Goal: Task Accomplishment & Management: Manage account settings

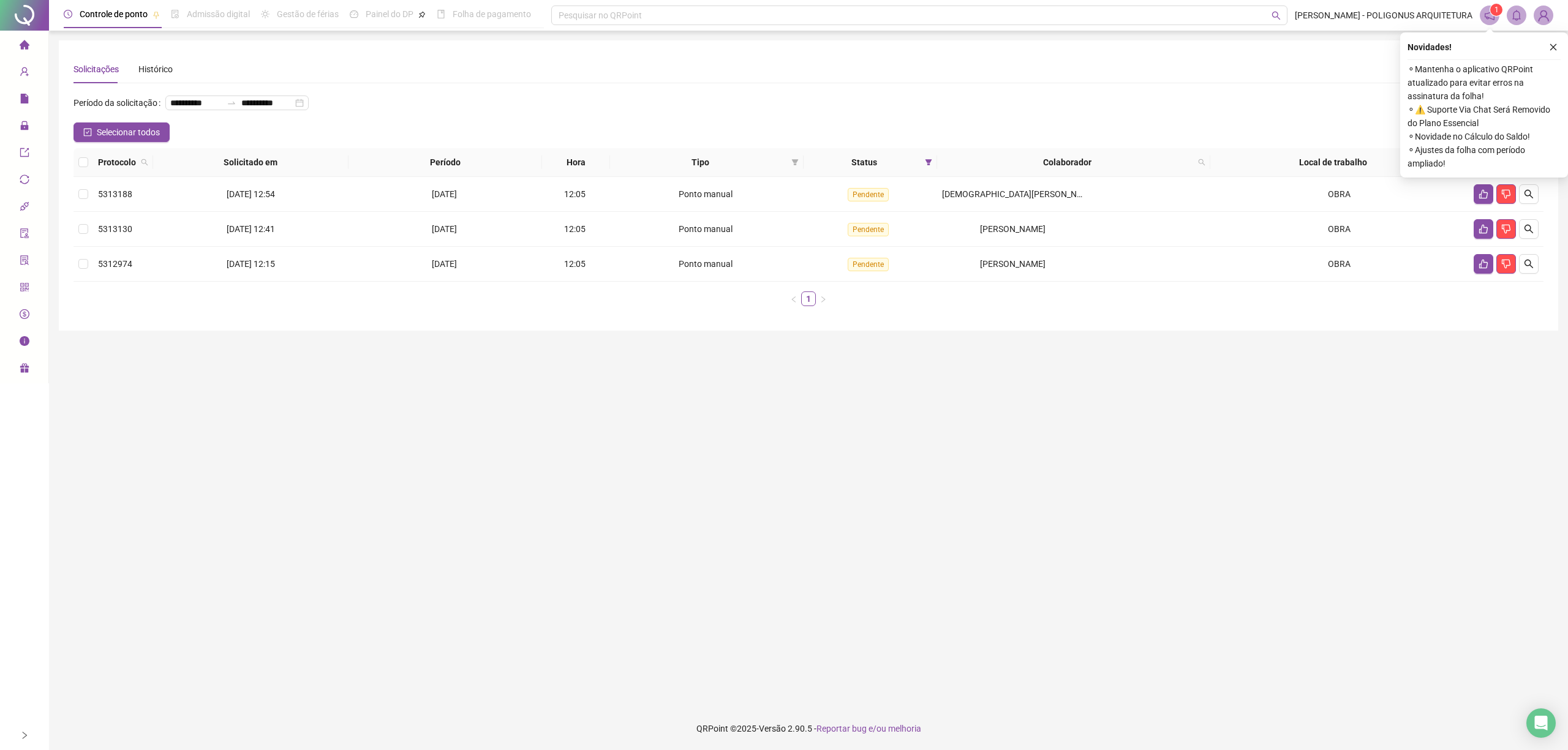
click at [90, 160] on th at bounding box center [83, 162] width 20 height 28
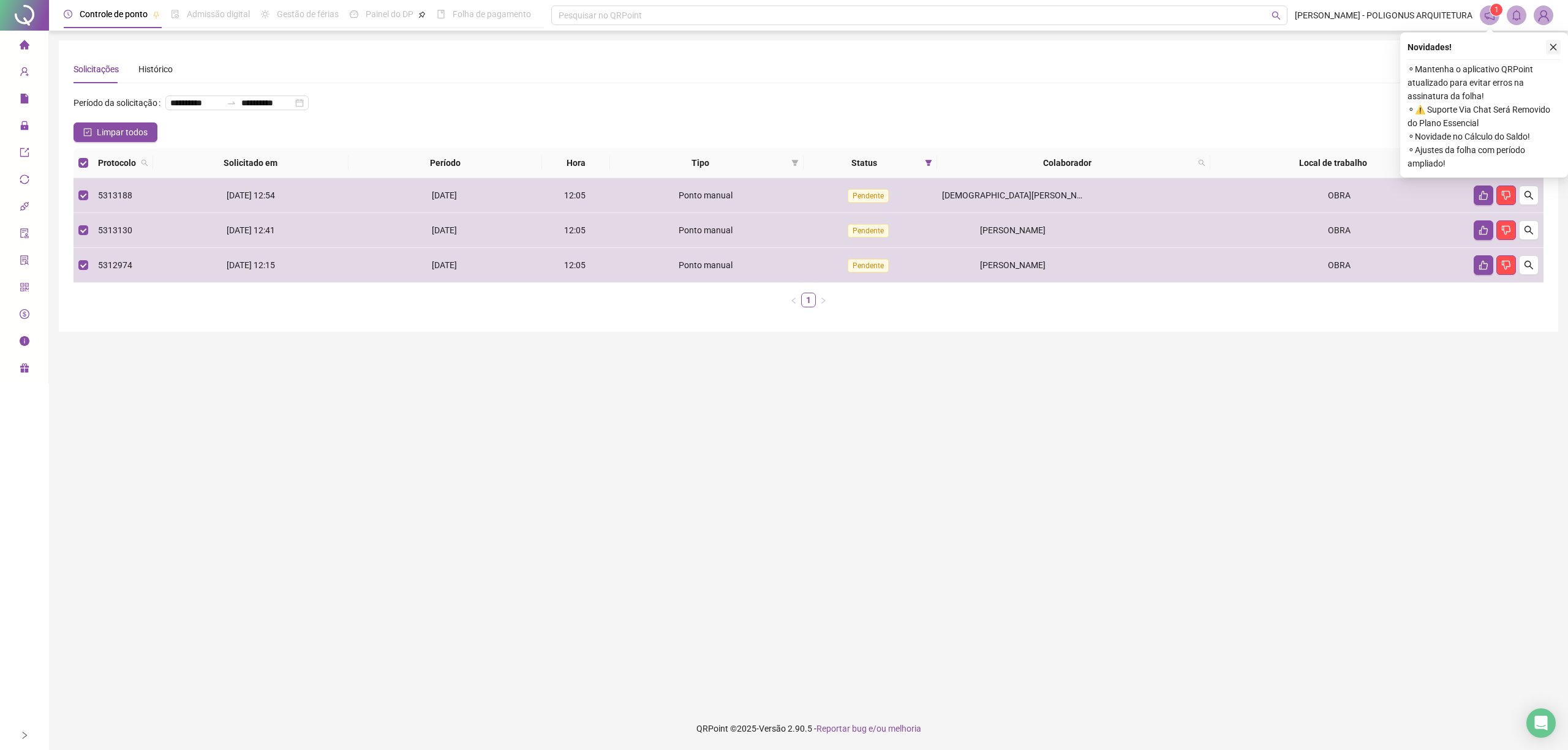
click at [1554, 43] on icon "close" at bounding box center [1553, 47] width 9 height 9
click at [1494, 162] on icon "like" at bounding box center [1497, 163] width 9 height 9
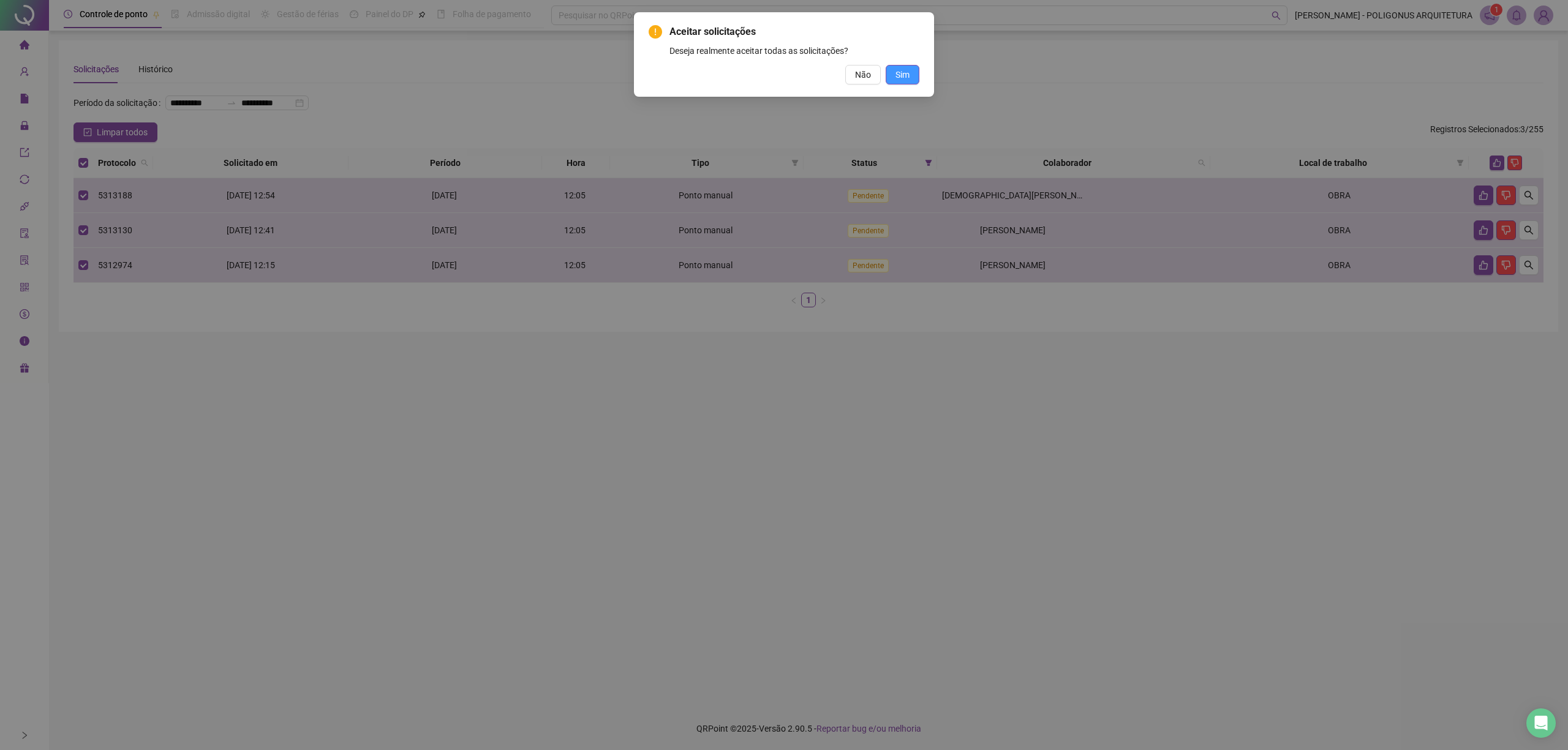
click at [900, 73] on span "Sim" at bounding box center [902, 75] width 14 height 14
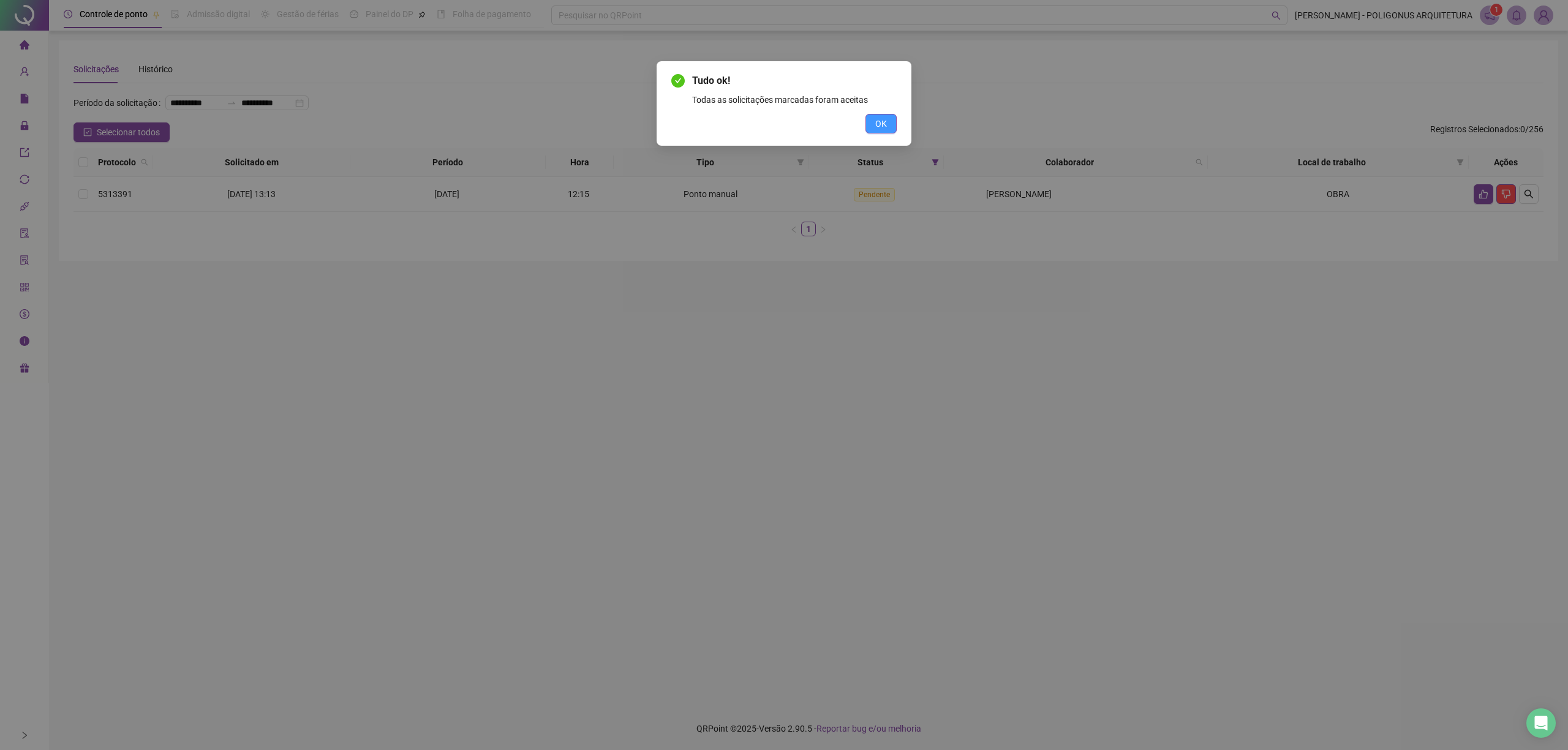
click at [885, 126] on span "OK" at bounding box center [881, 124] width 11 height 14
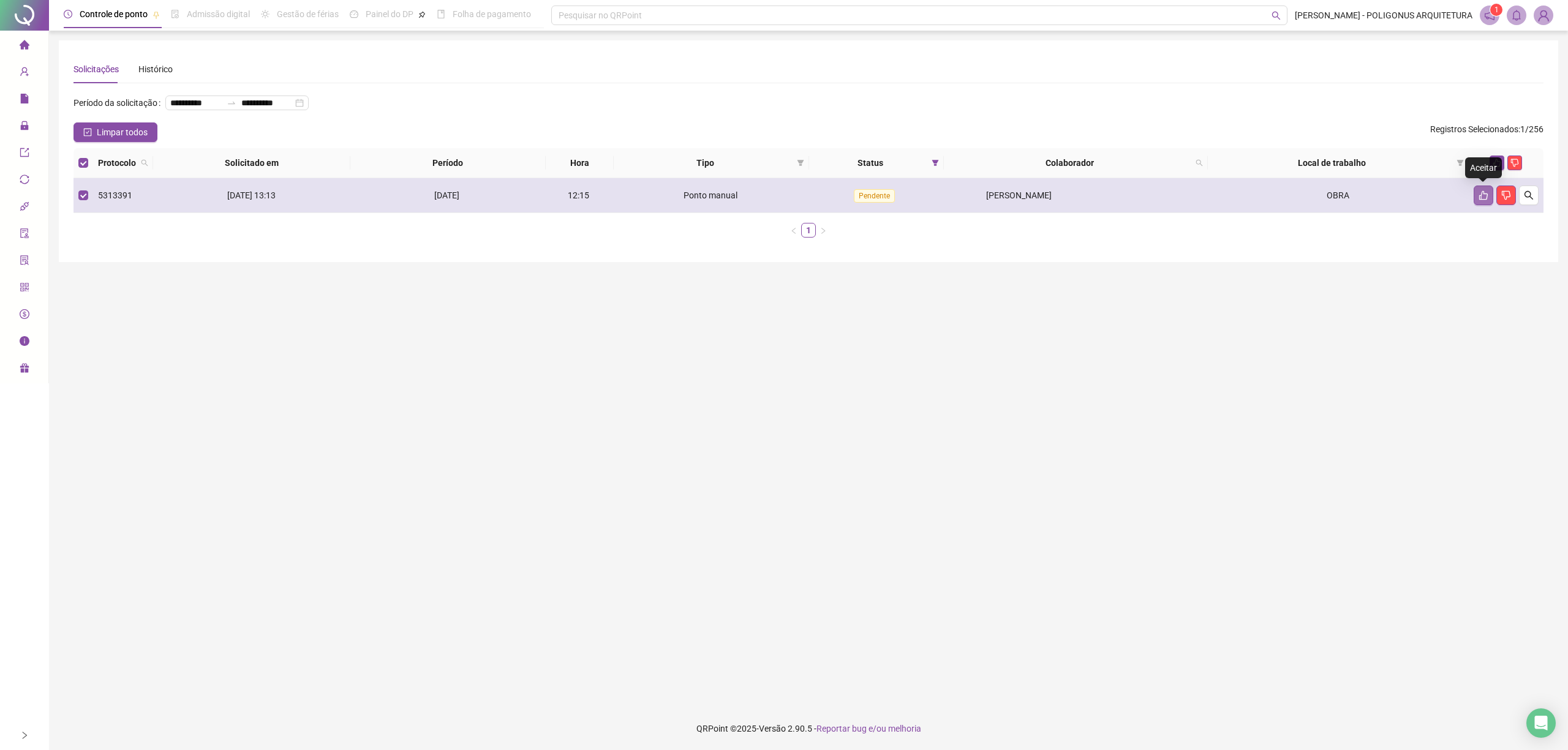
click at [1486, 195] on icon "like" at bounding box center [1483, 195] width 9 height 9
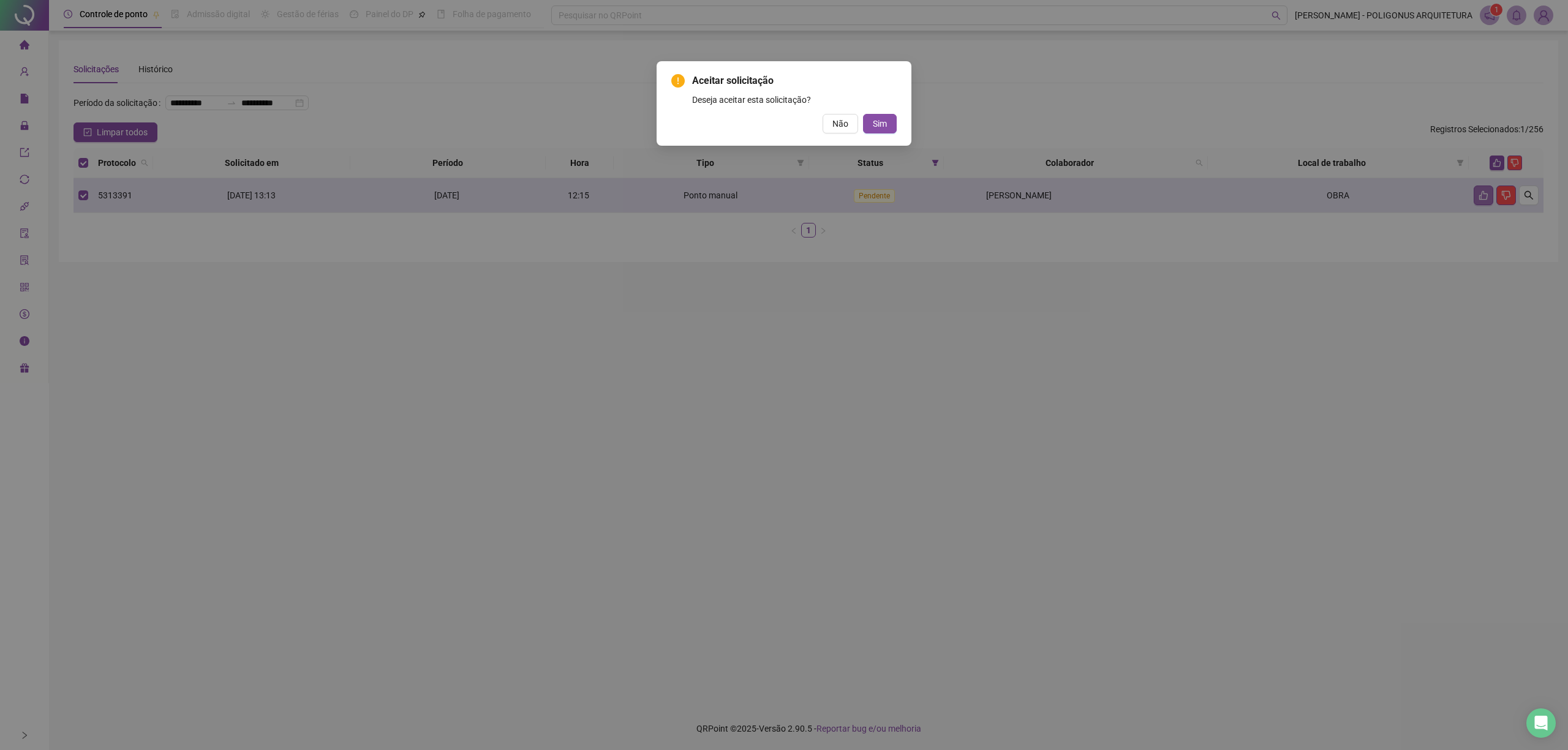
click at [863, 114] on button "Sim" at bounding box center [880, 123] width 34 height 20
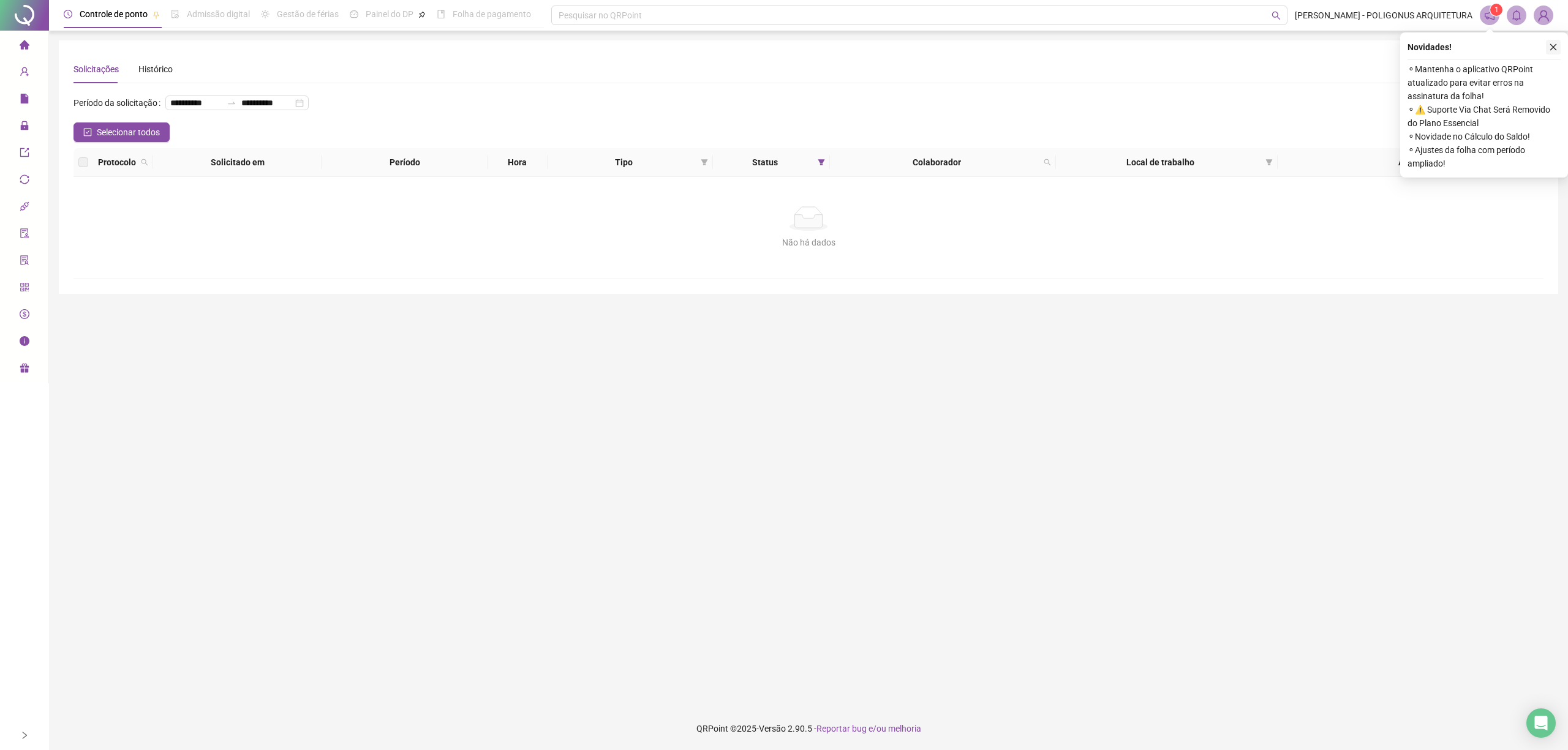
click at [1555, 52] on button "button" at bounding box center [1553, 47] width 15 height 15
click at [1557, 44] on icon "close" at bounding box center [1553, 47] width 9 height 9
click at [1551, 47] on icon "close" at bounding box center [1553, 47] width 9 height 9
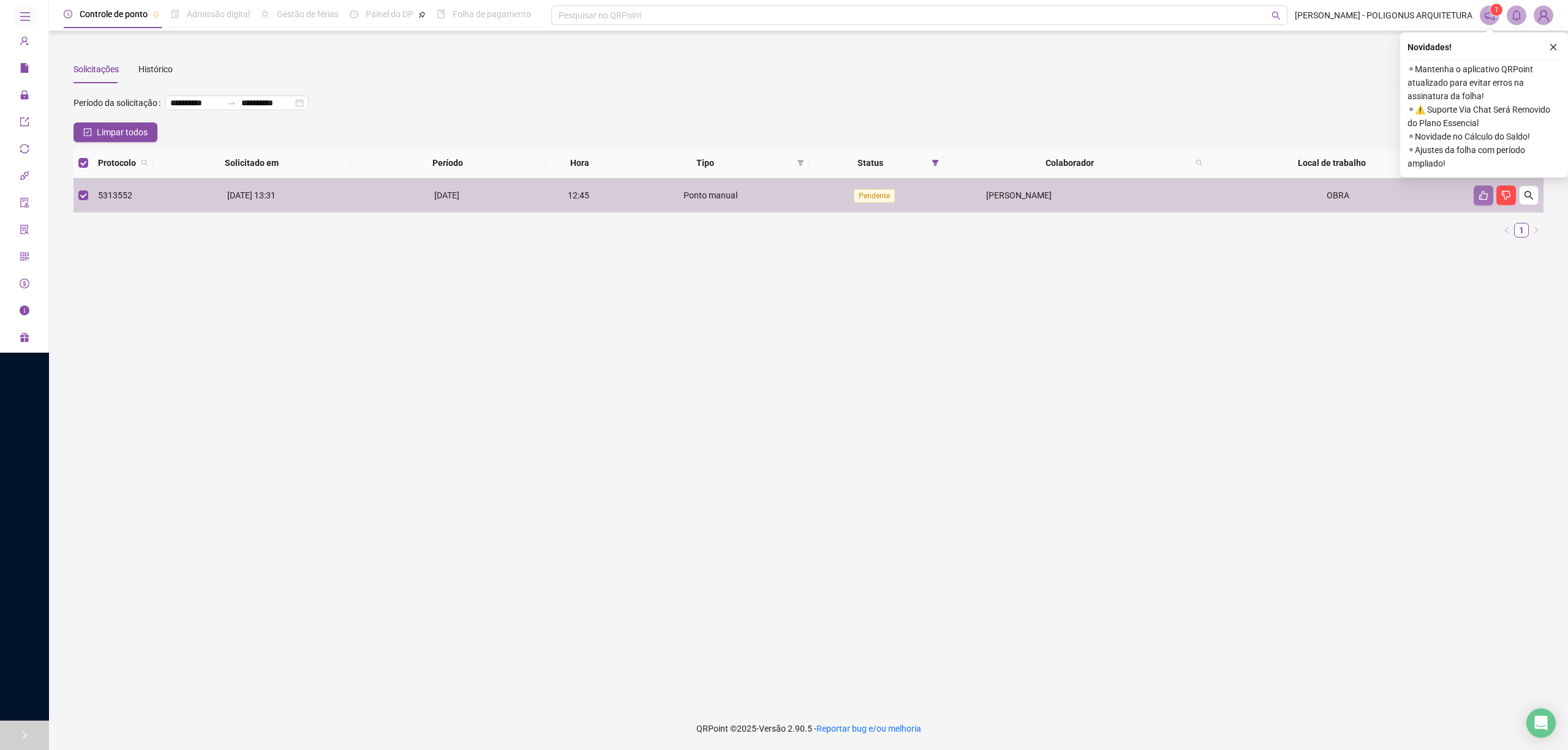
click at [1474, 191] on button "button" at bounding box center [1483, 195] width 20 height 20
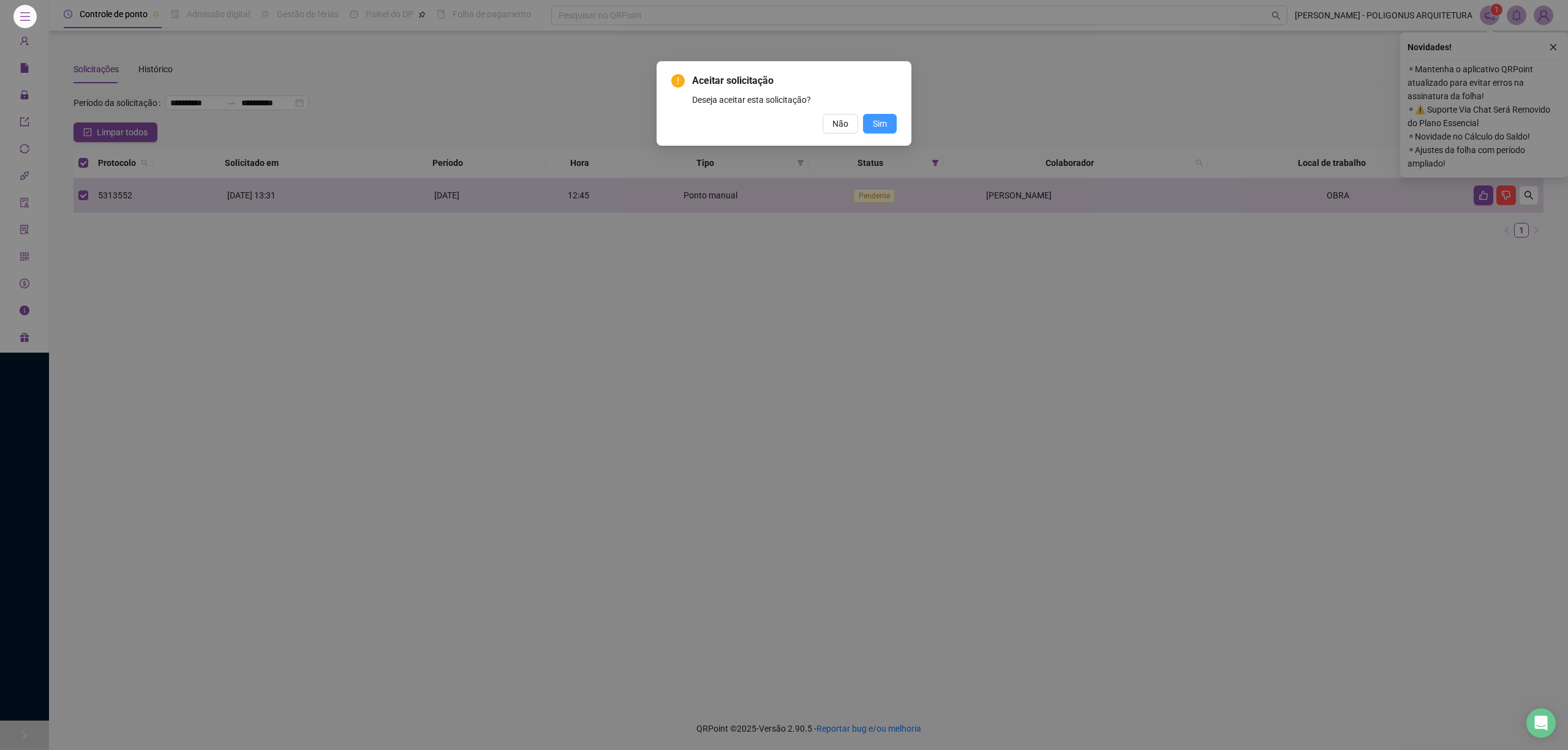
click at [882, 116] on button "Sim" at bounding box center [880, 123] width 34 height 20
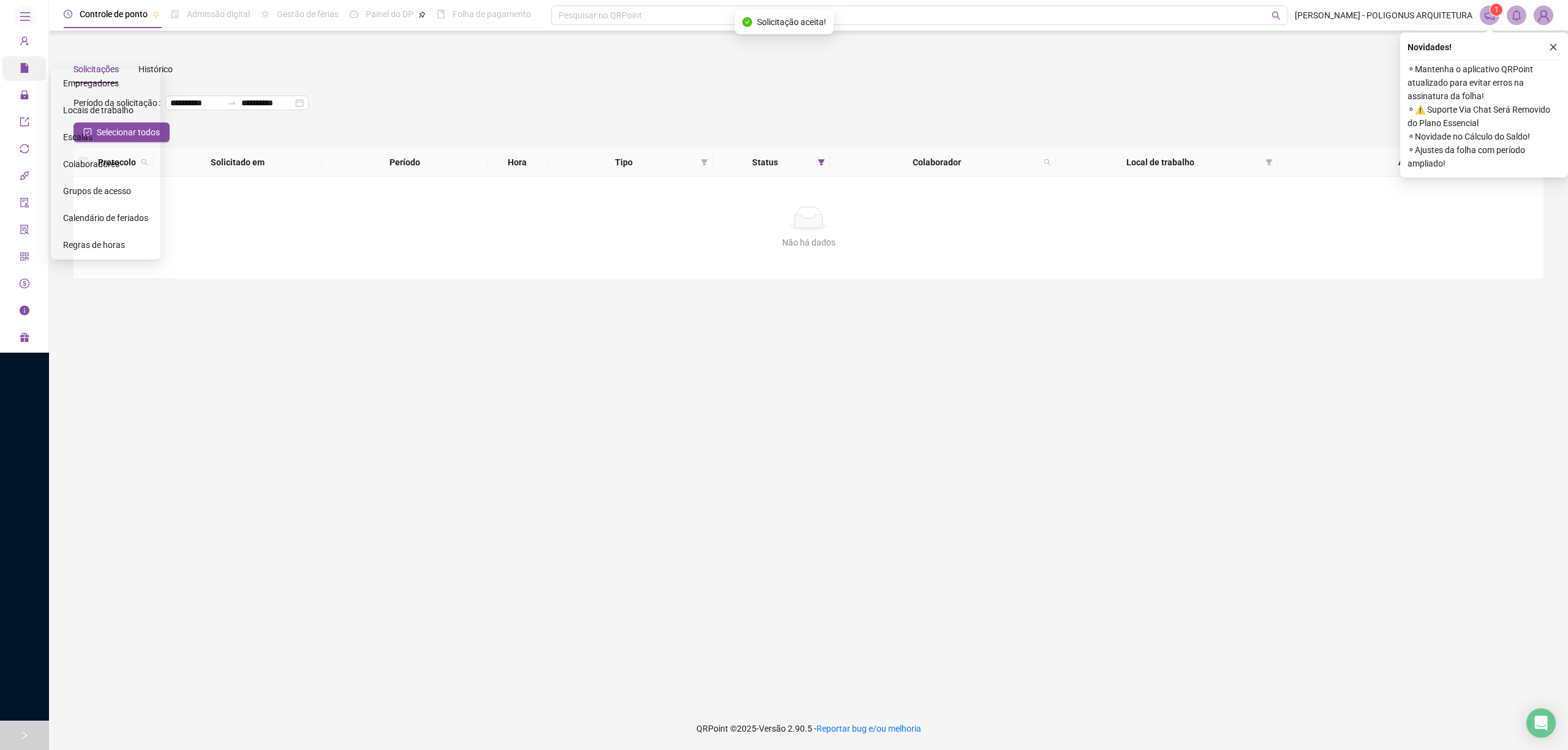
click at [25, 55] on span "user-add" at bounding box center [24, 43] width 9 height 24
click at [78, 162] on div "Colaboradores" at bounding box center [105, 164] width 85 height 24
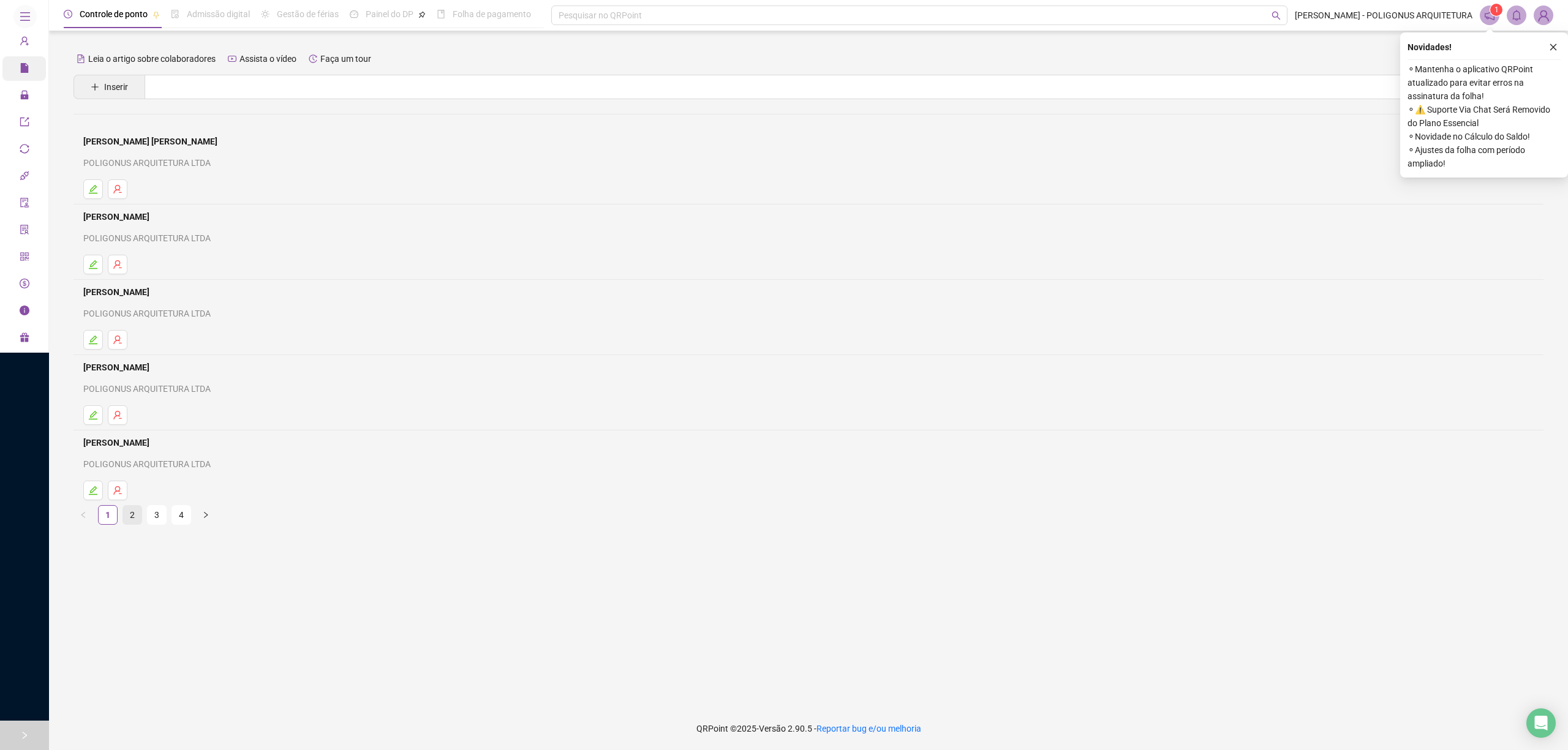
click at [139, 524] on link "2" at bounding box center [132, 515] width 18 height 18
click at [182, 522] on link "4" at bounding box center [181, 515] width 18 height 18
click at [160, 218] on link "3" at bounding box center [156, 213] width 18 height 18
click at [147, 365] on link "SARAH ROMEIRO FIGUEIROA FONSECA" at bounding box center [118, 366] width 70 height 9
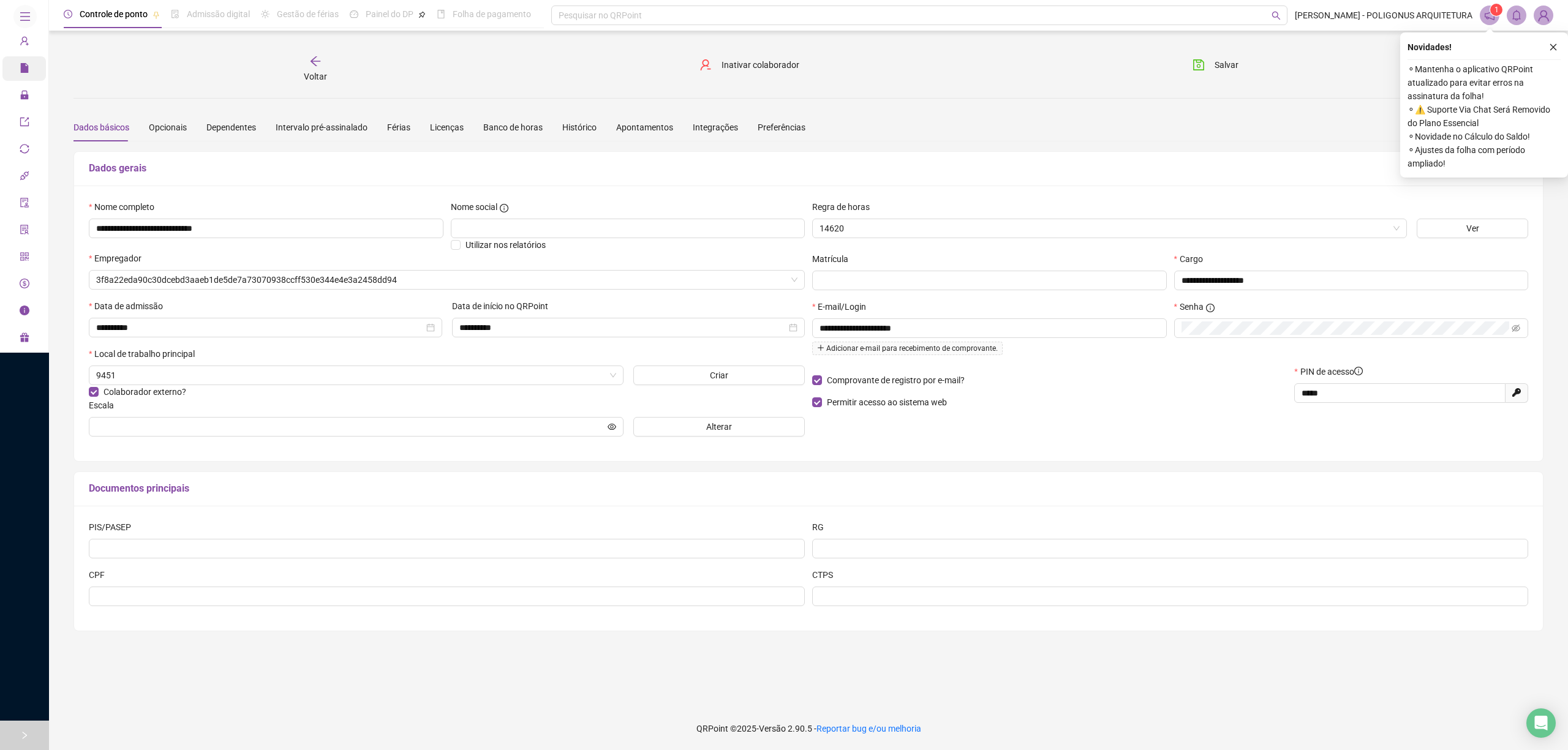
type input "**********"
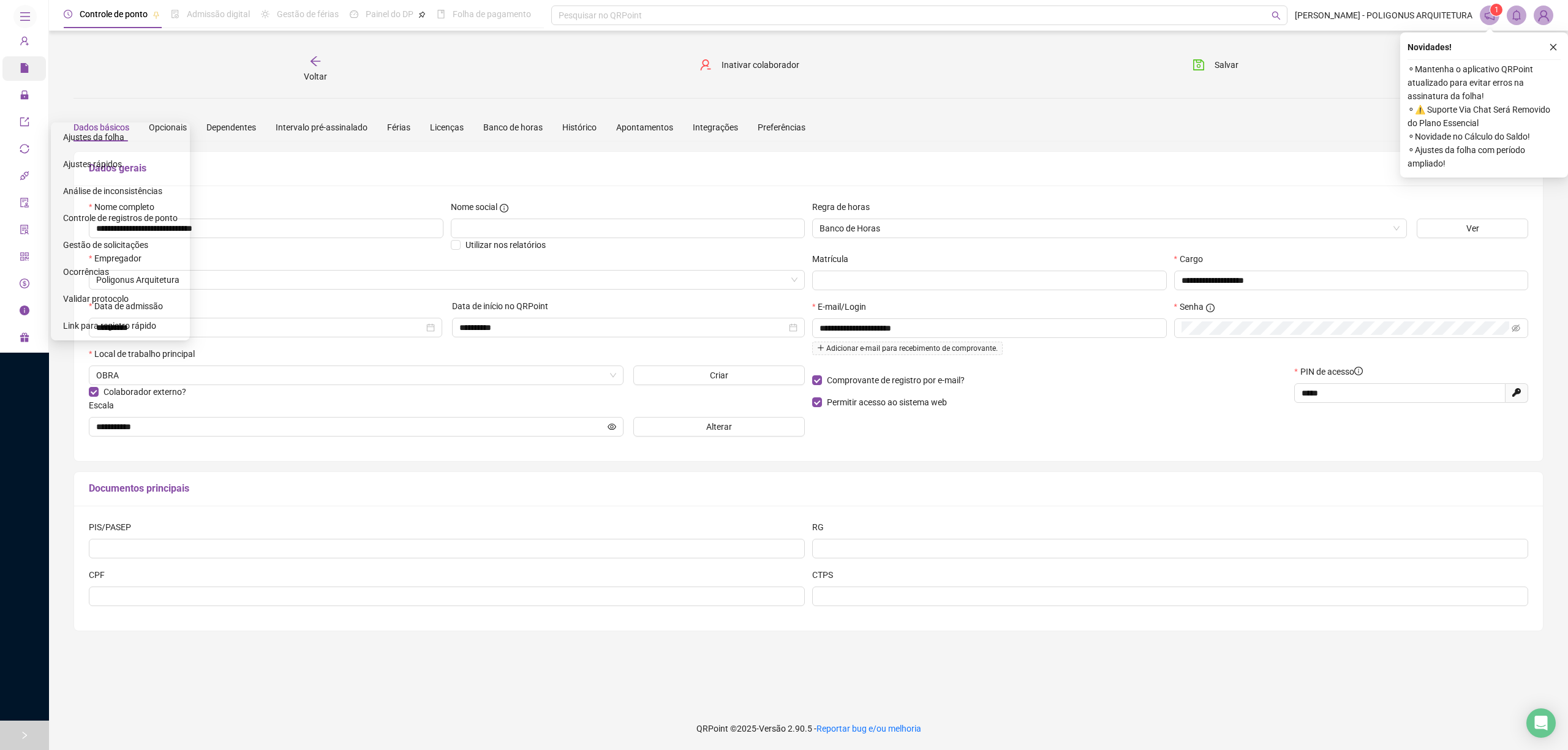
click at [94, 132] on span "Ajustes da folha" at bounding box center [93, 136] width 61 height 9
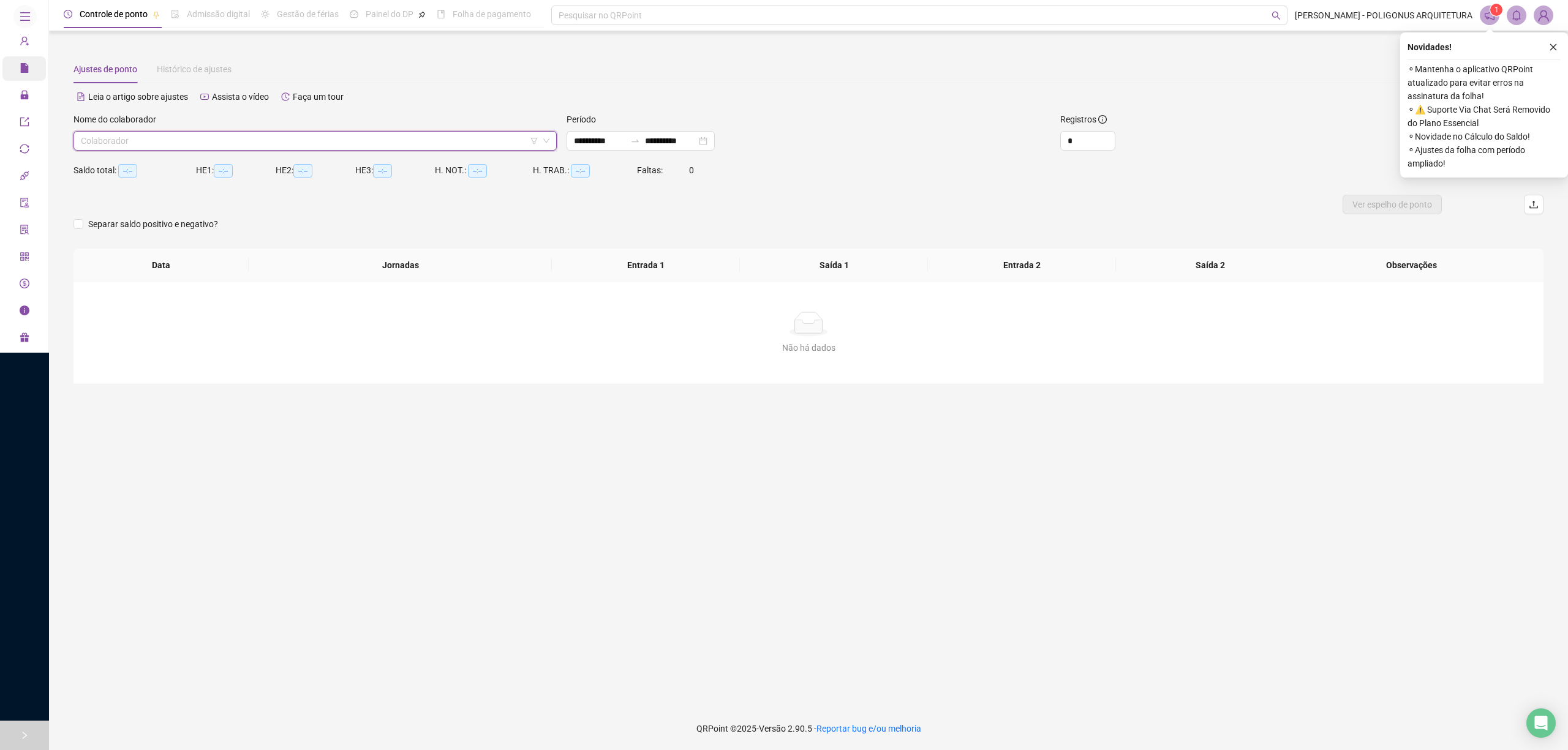
click at [315, 142] on input "search" at bounding box center [310, 141] width 458 height 18
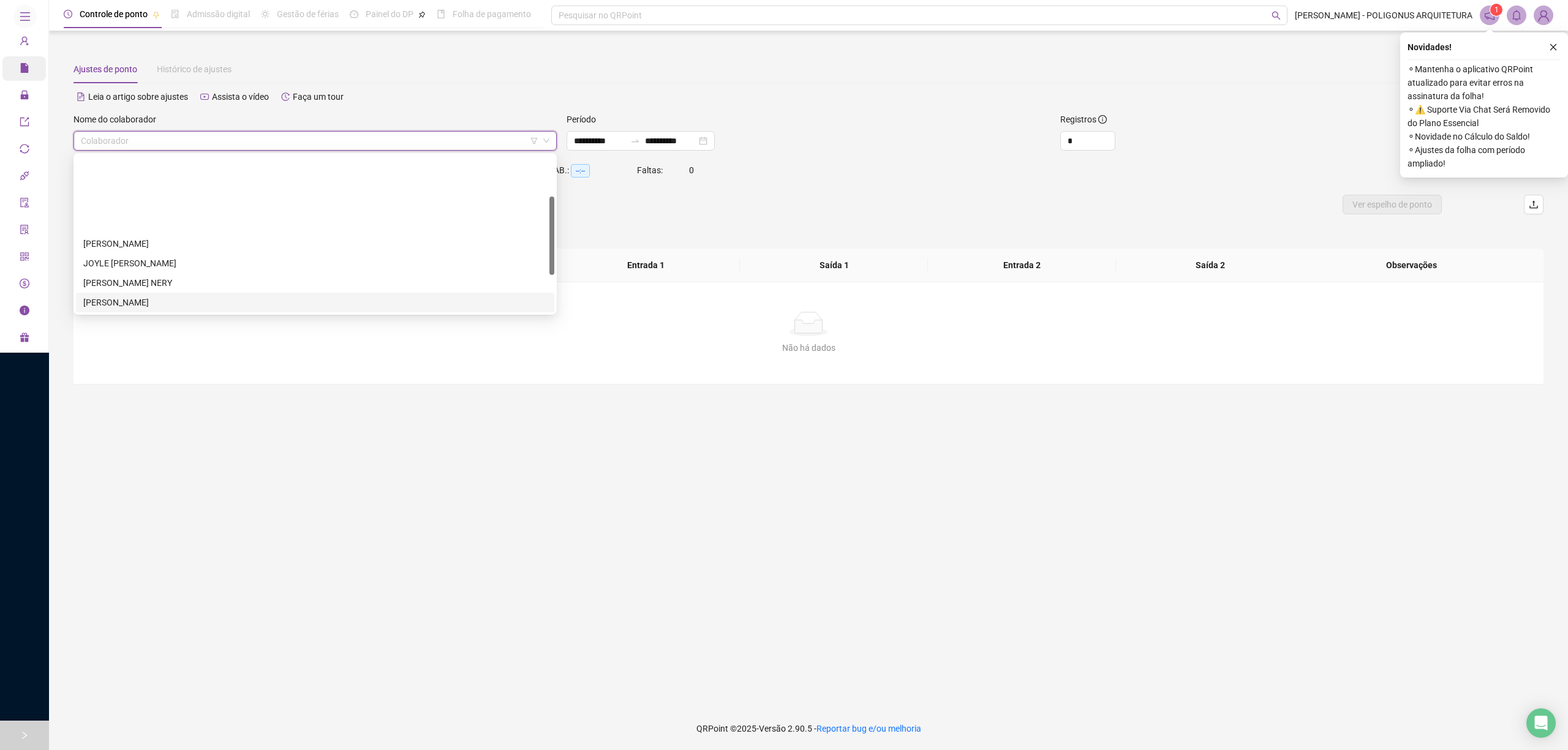
scroll to position [157, 0]
click at [121, 265] on div "SARAH ROMEIRO FIGUEIROA FONSECA" at bounding box center [316, 264] width 464 height 14
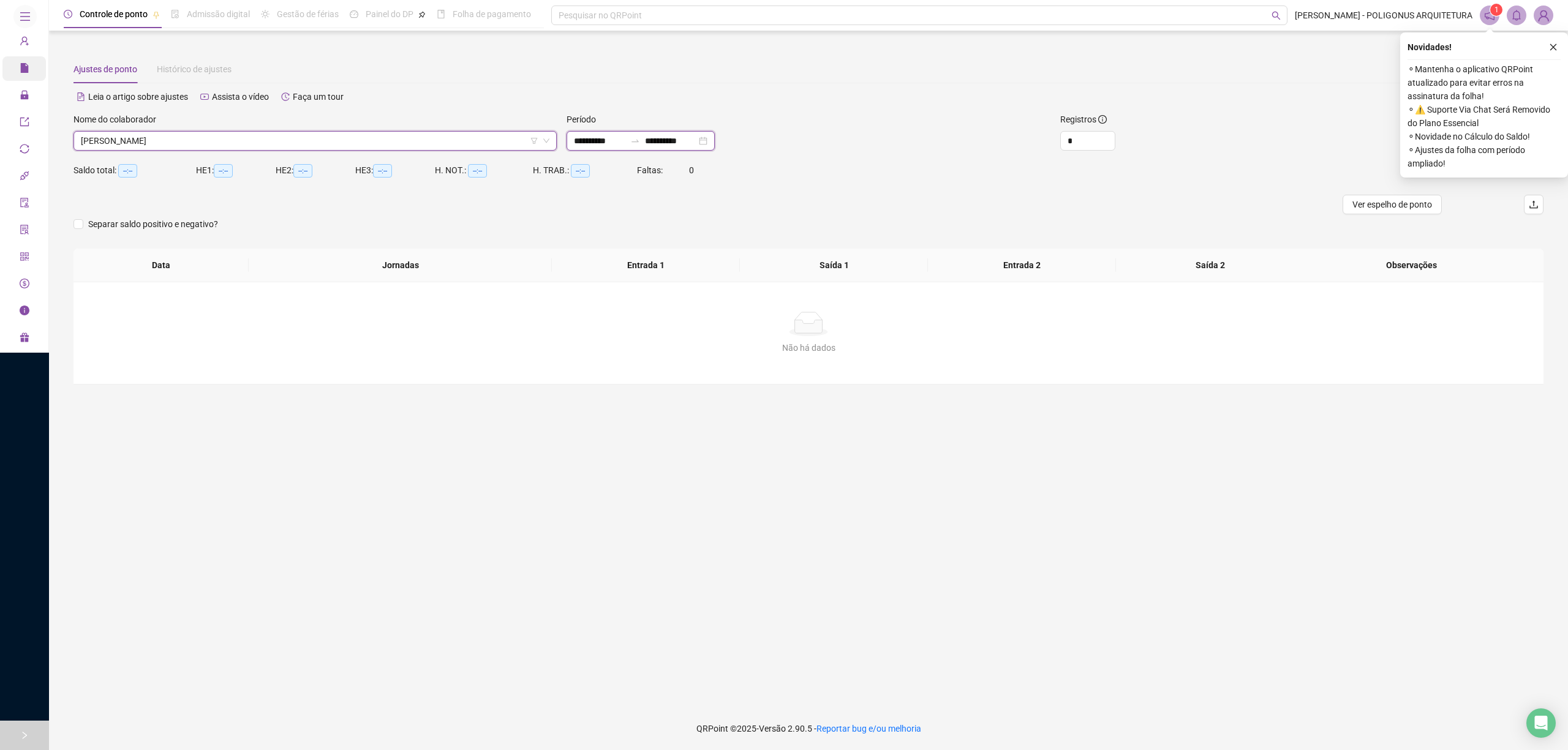
click at [675, 140] on input "**********" at bounding box center [671, 141] width 52 height 14
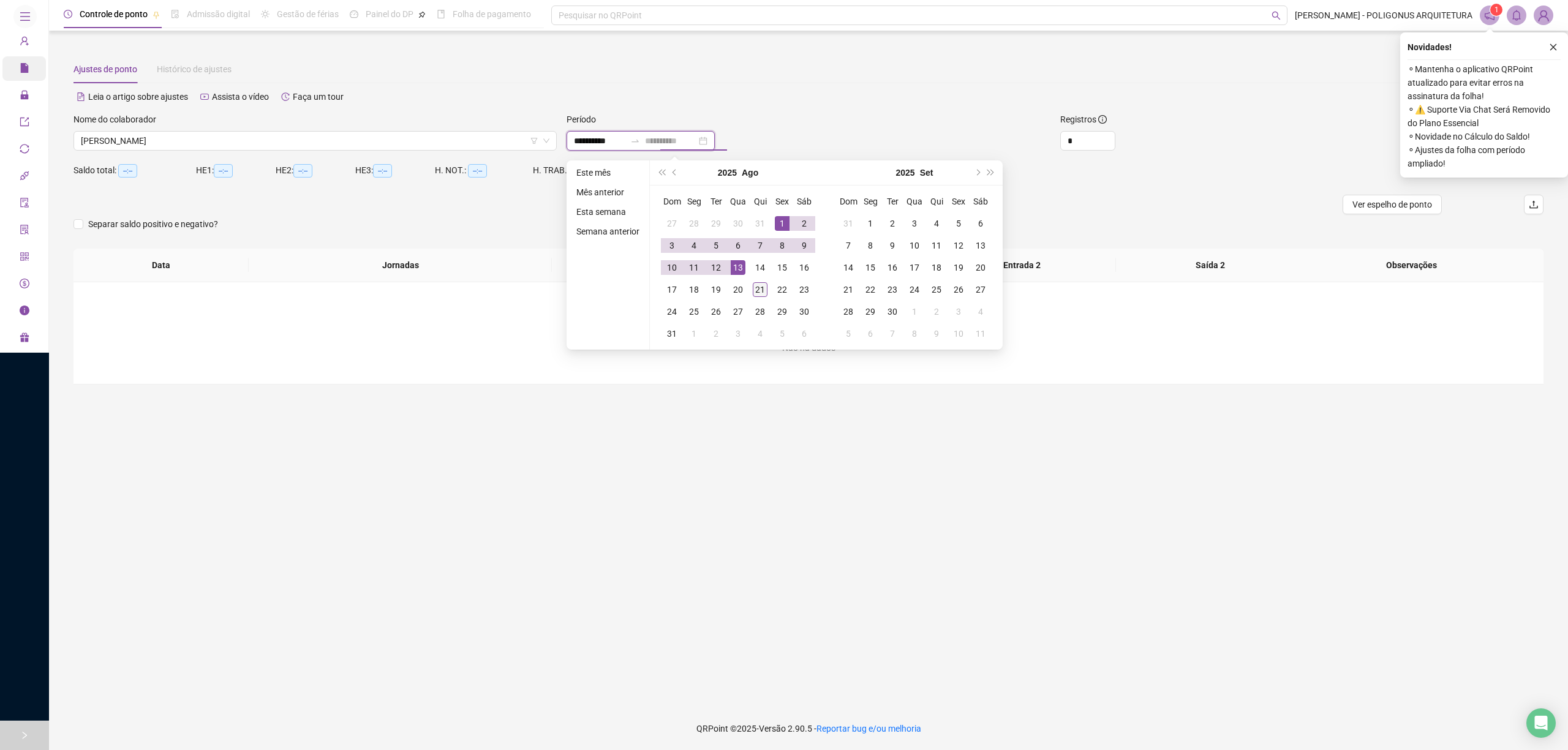
type input "**********"
click at [753, 286] on div "21" at bounding box center [760, 289] width 15 height 15
type input "**********"
click at [1552, 47] on icon "close" at bounding box center [1553, 47] width 9 height 9
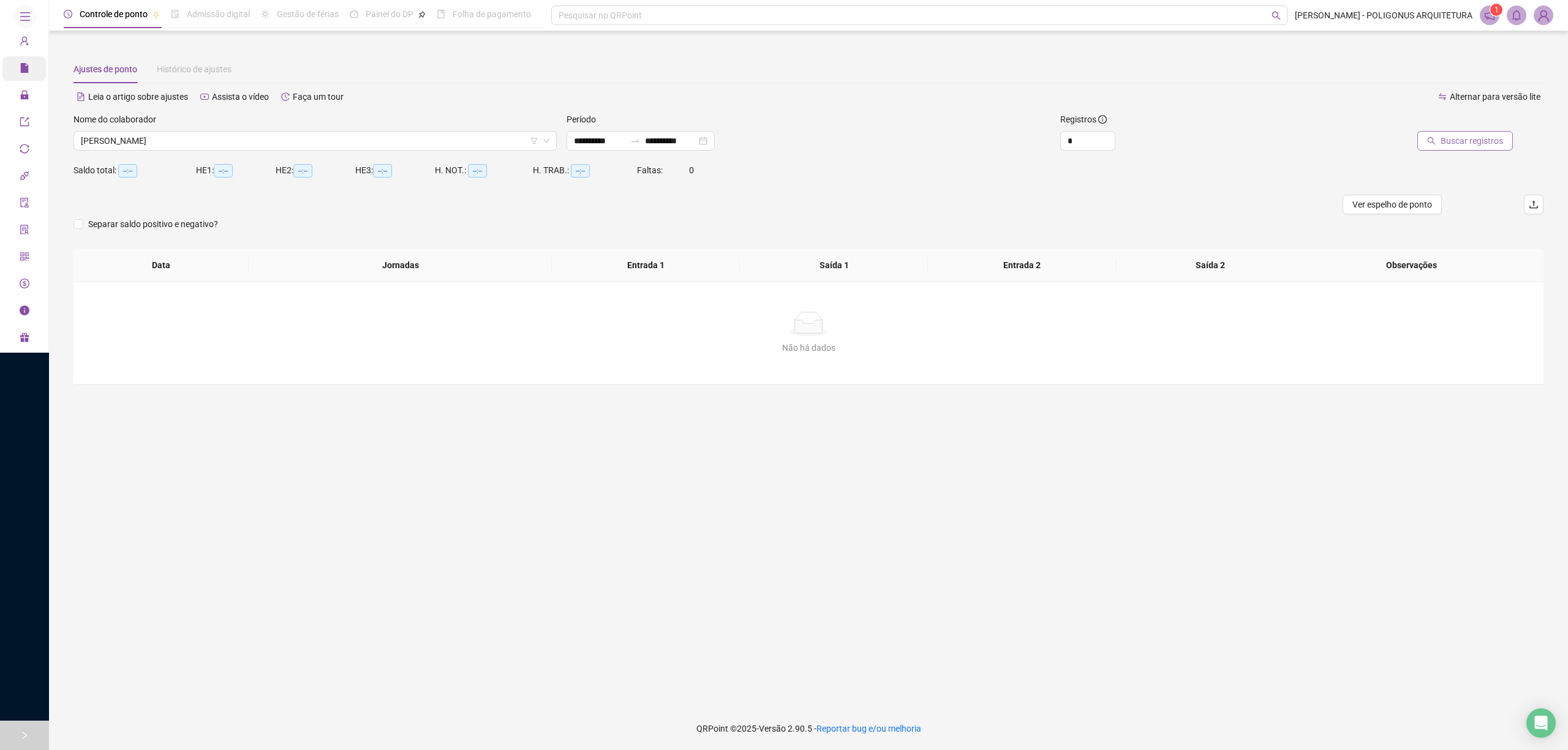
click at [1477, 141] on span "Buscar registros" at bounding box center [1471, 141] width 62 height 14
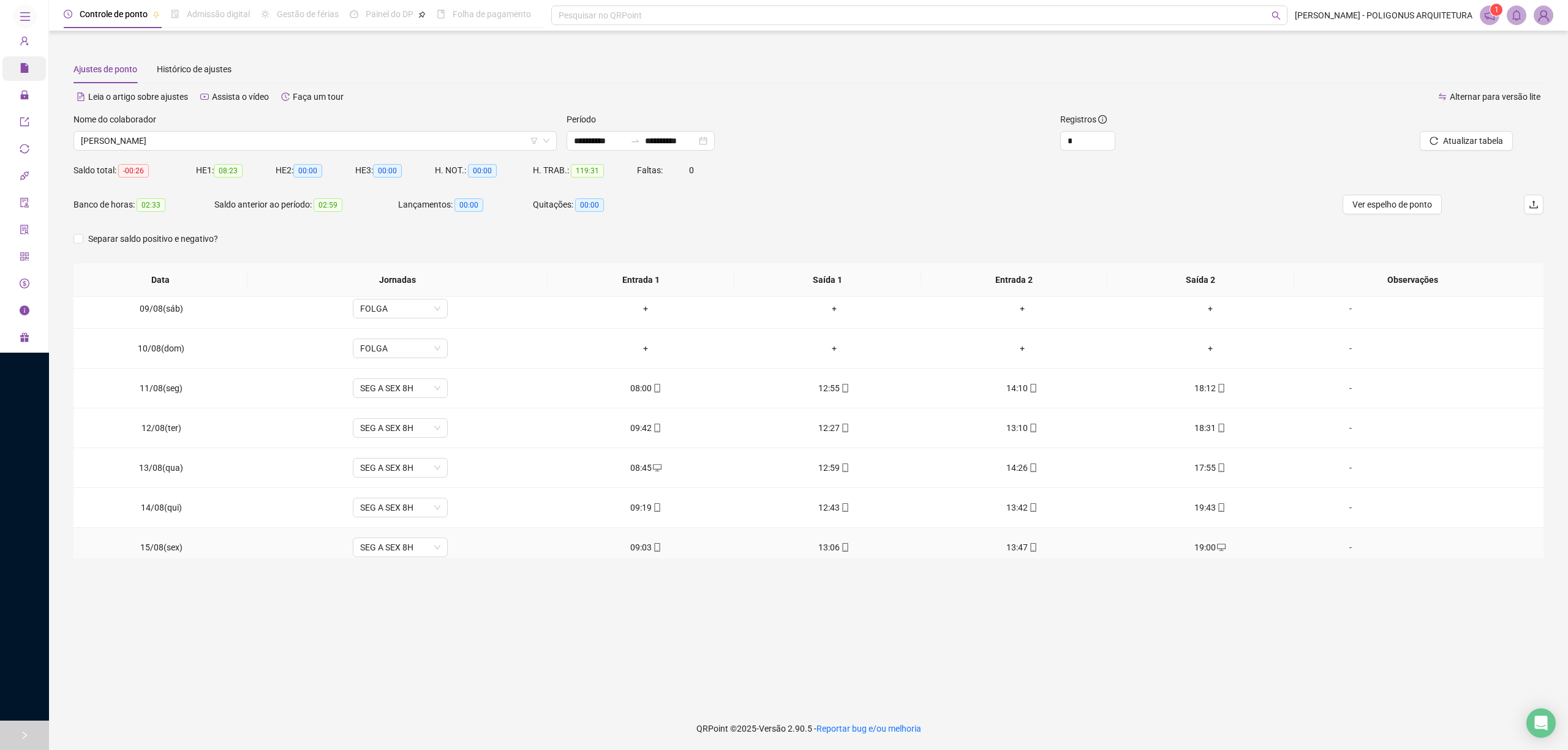
scroll to position [578, 0]
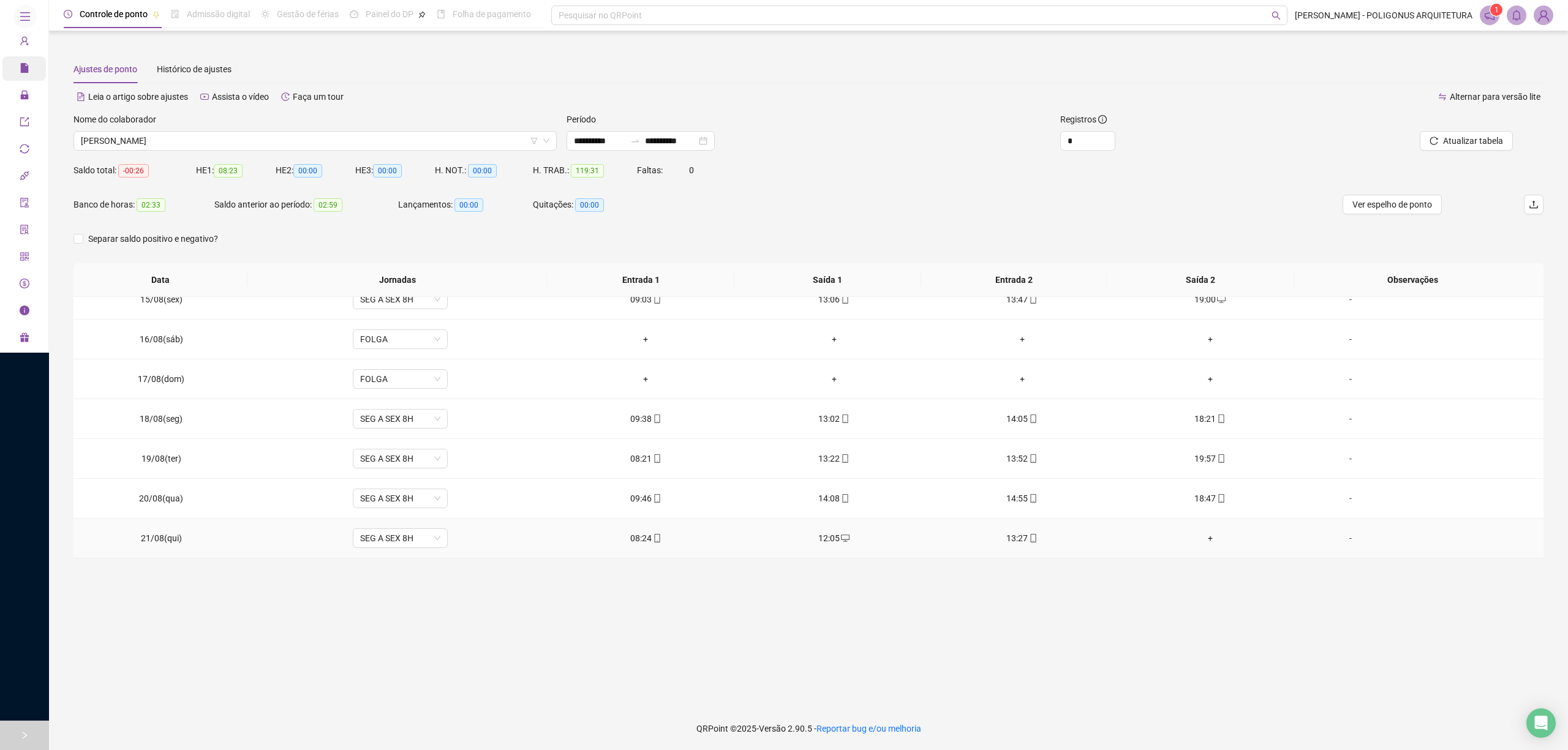
click at [1005, 548] on td "13:27" at bounding box center [1022, 539] width 188 height 40
click at [1005, 542] on div "13:27" at bounding box center [1021, 538] width 168 height 14
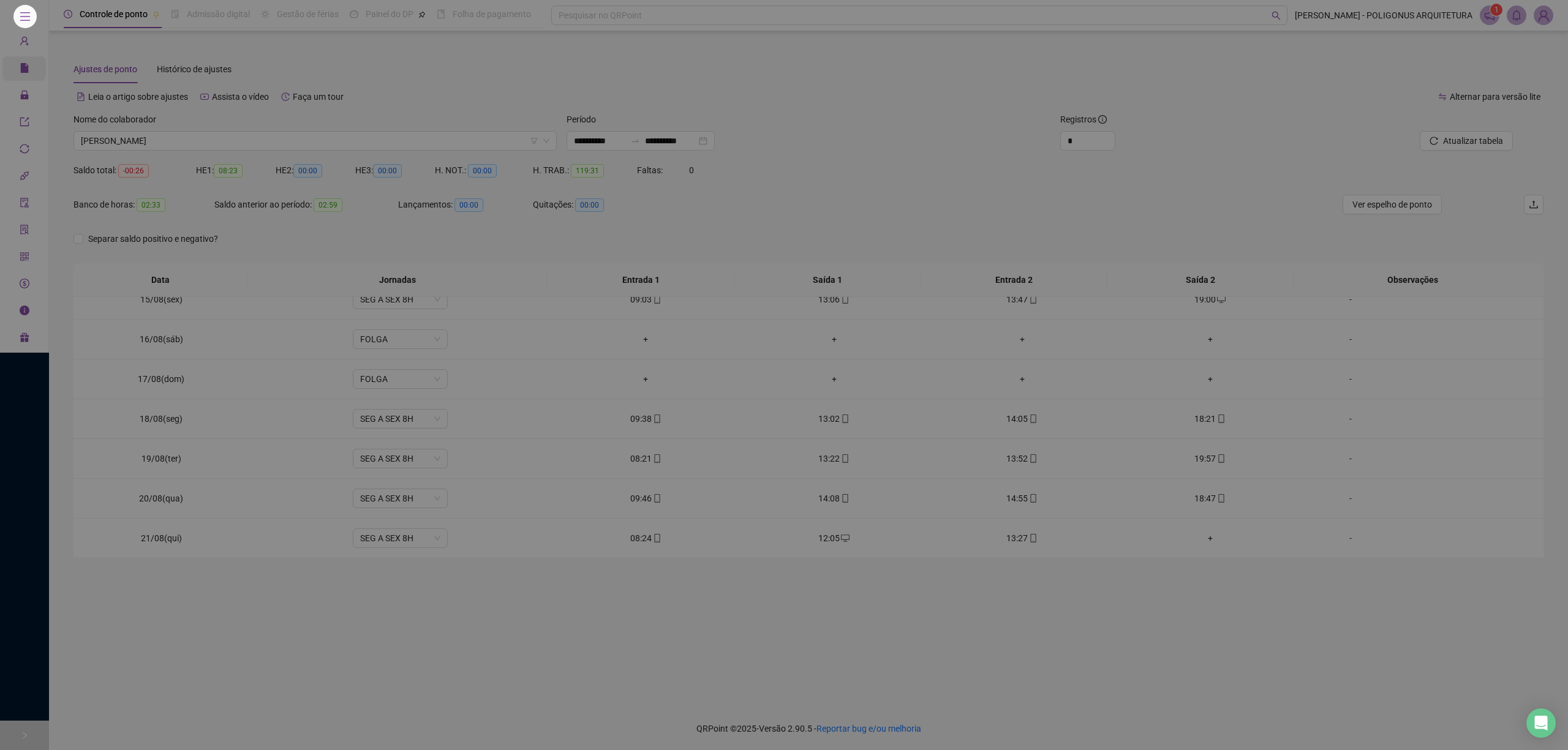
type input "**********"
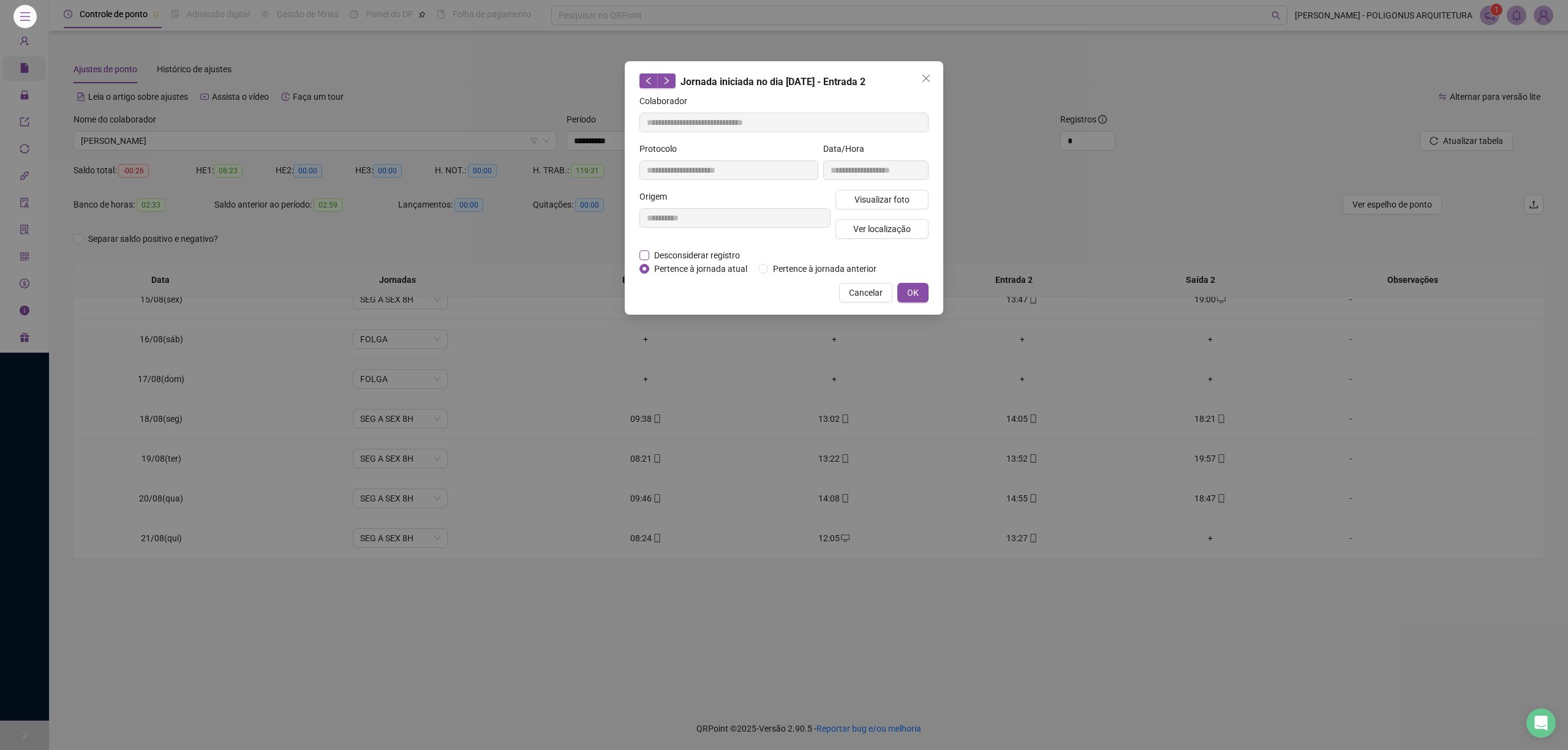
click at [709, 258] on span "Desconsiderar registro" at bounding box center [697, 255] width 96 height 14
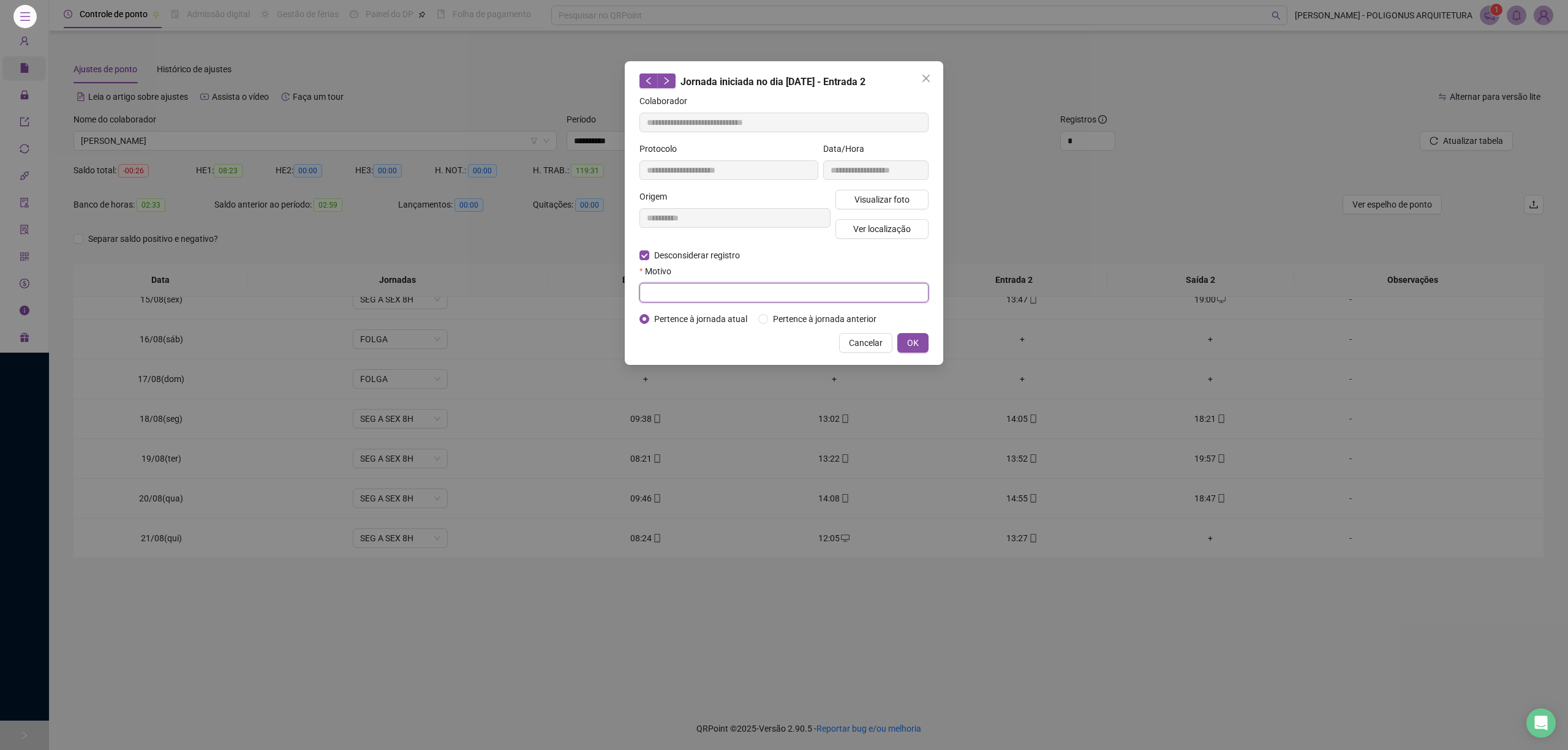
click at [707, 289] on input "text" at bounding box center [783, 292] width 289 height 20
type input "****"
click at [909, 341] on span "OK" at bounding box center [913, 343] width 11 height 14
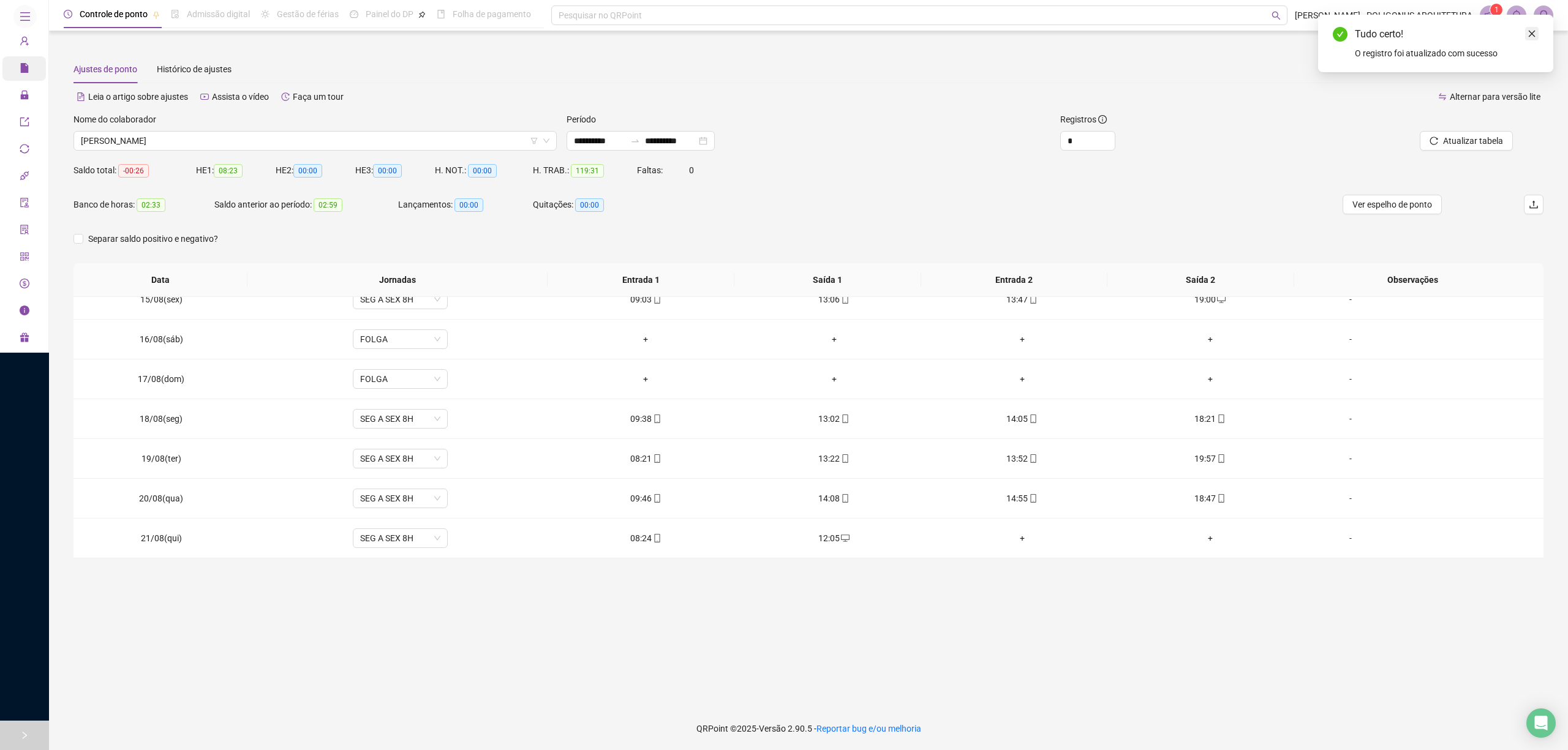
click at [1534, 31] on icon "close" at bounding box center [1532, 34] width 9 height 9
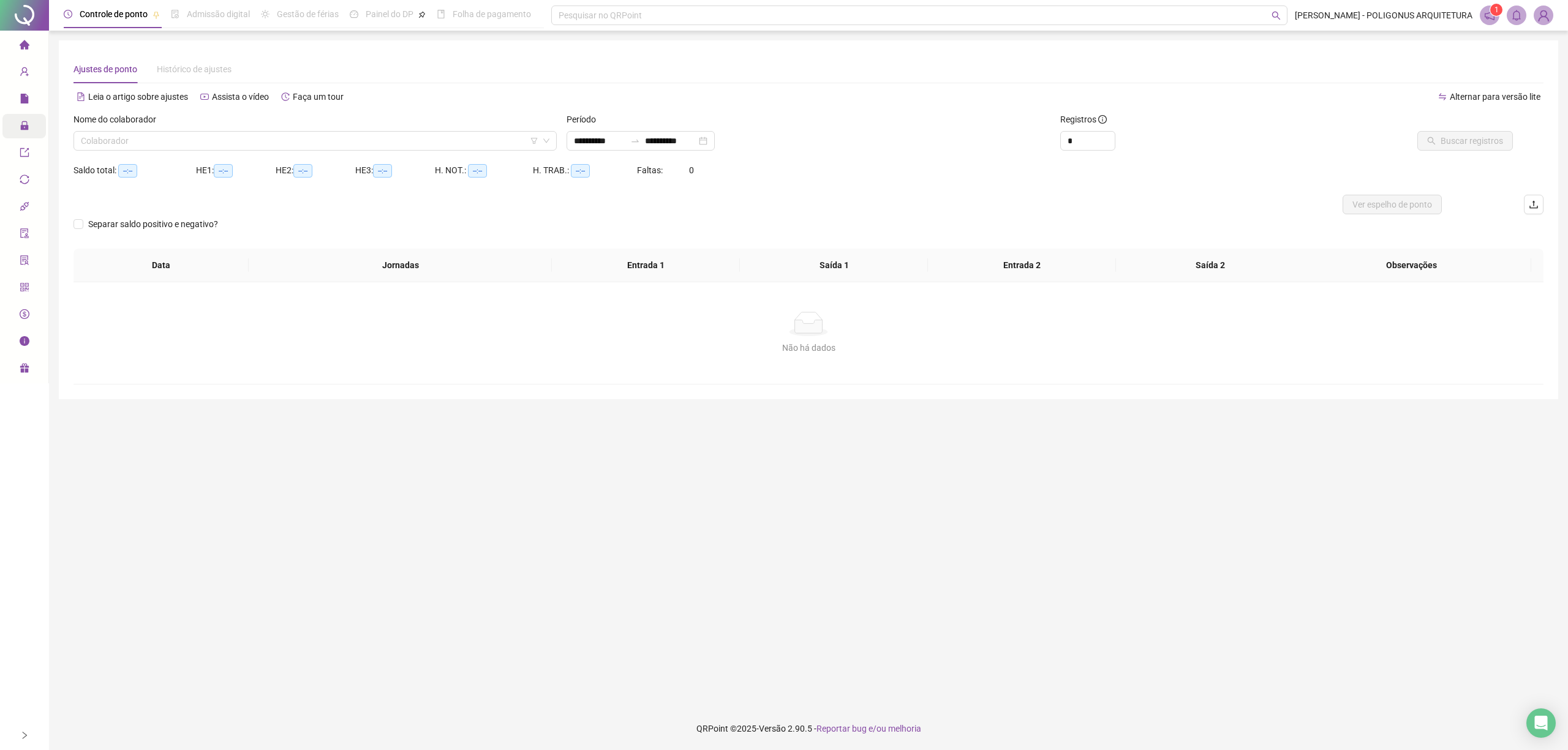
type input "**********"
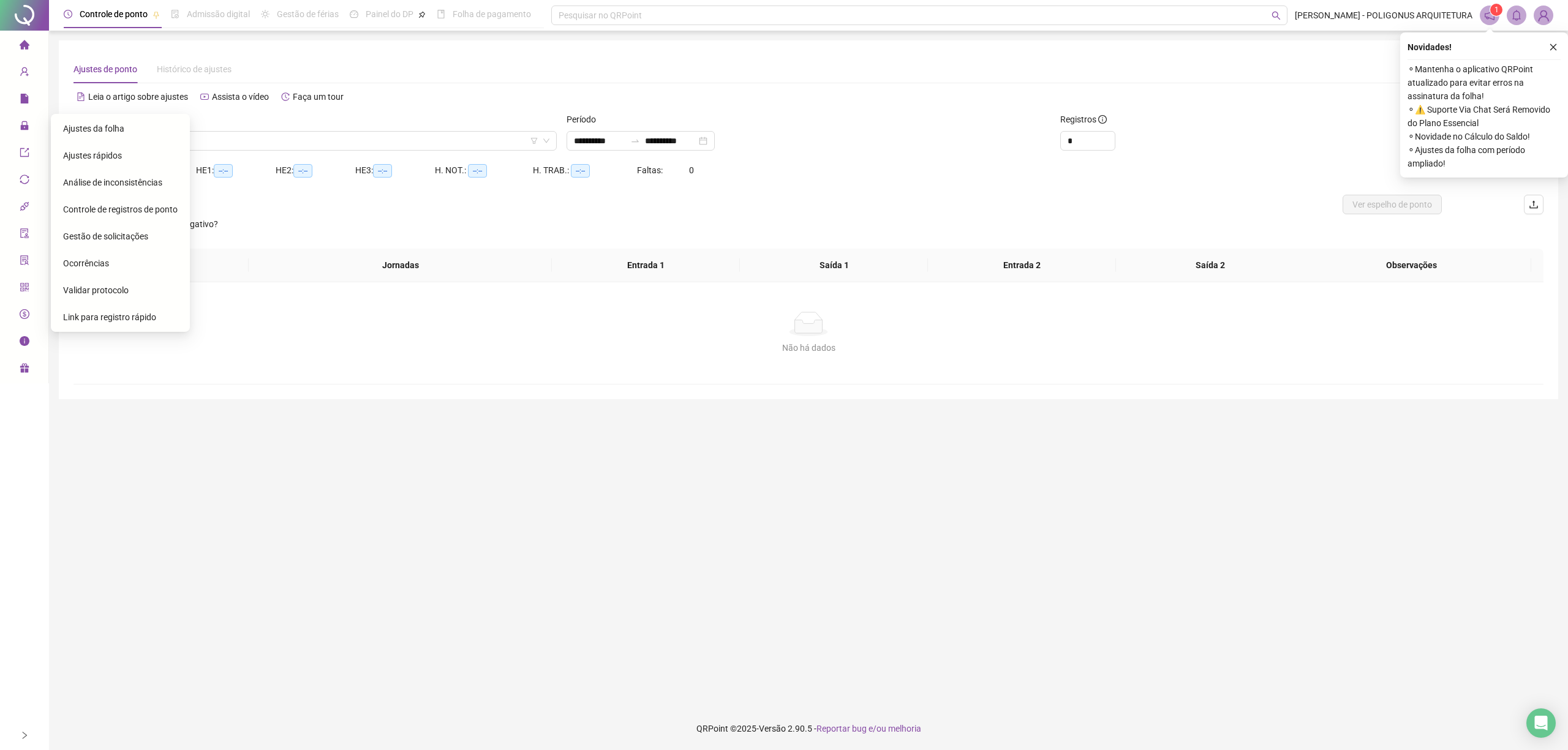
click at [117, 231] on span "Gestão de solicitações" at bounding box center [105, 235] width 85 height 9
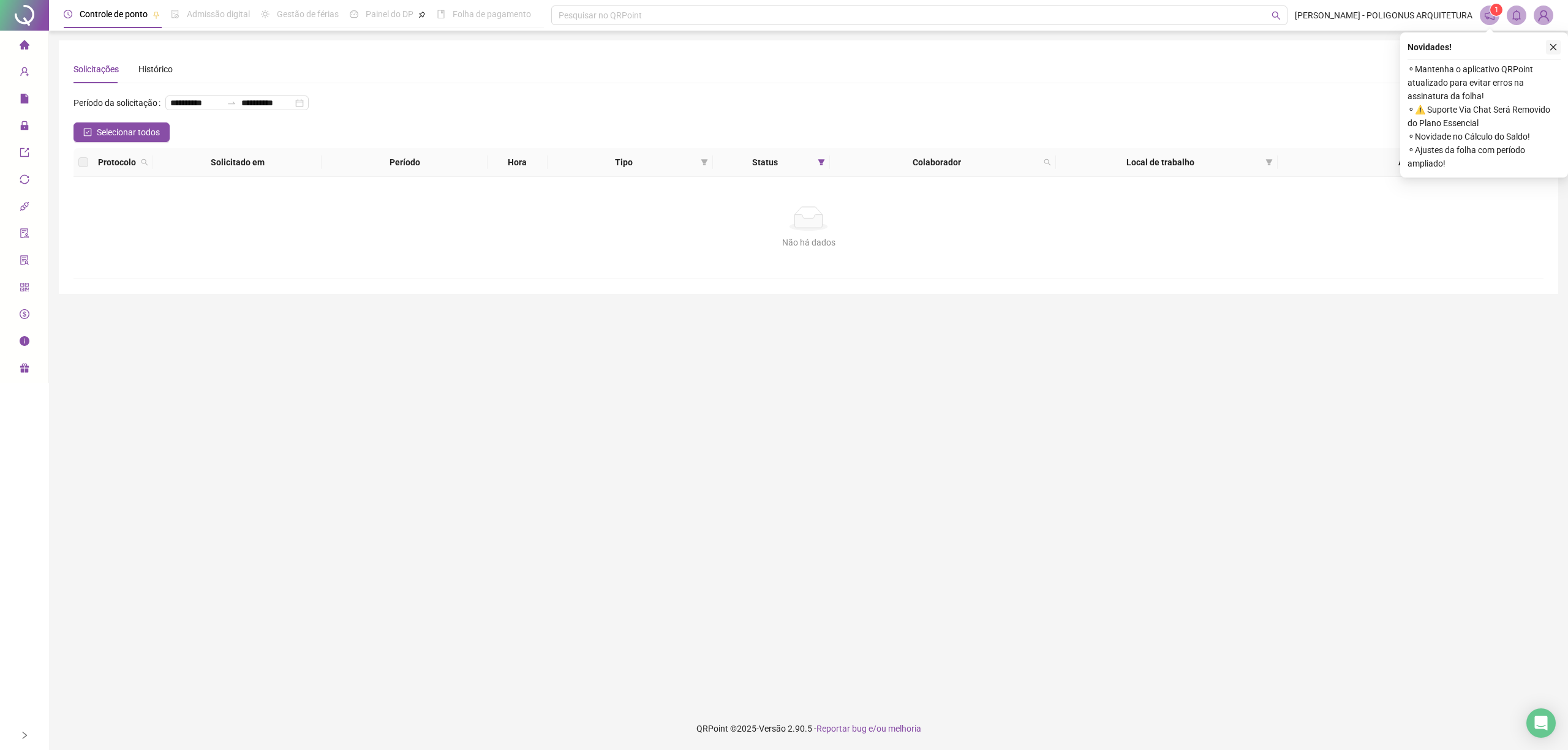
click at [1552, 44] on icon "close" at bounding box center [1553, 47] width 9 height 9
click at [1555, 52] on button "button" at bounding box center [1553, 47] width 15 height 15
